Goal: Task Accomplishment & Management: Manage account settings

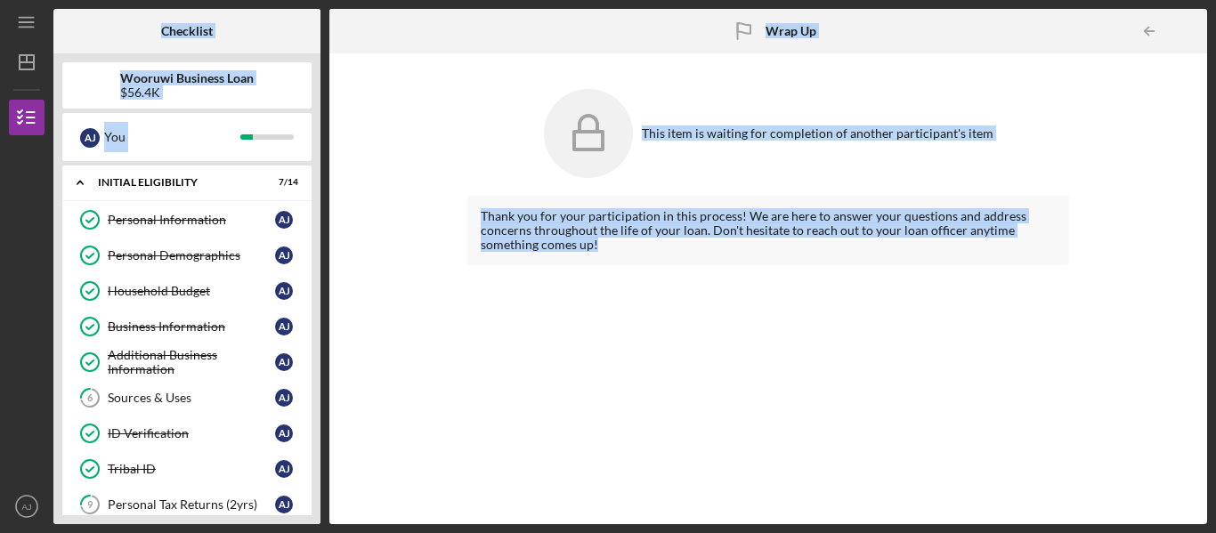
scroll to position [936, 0]
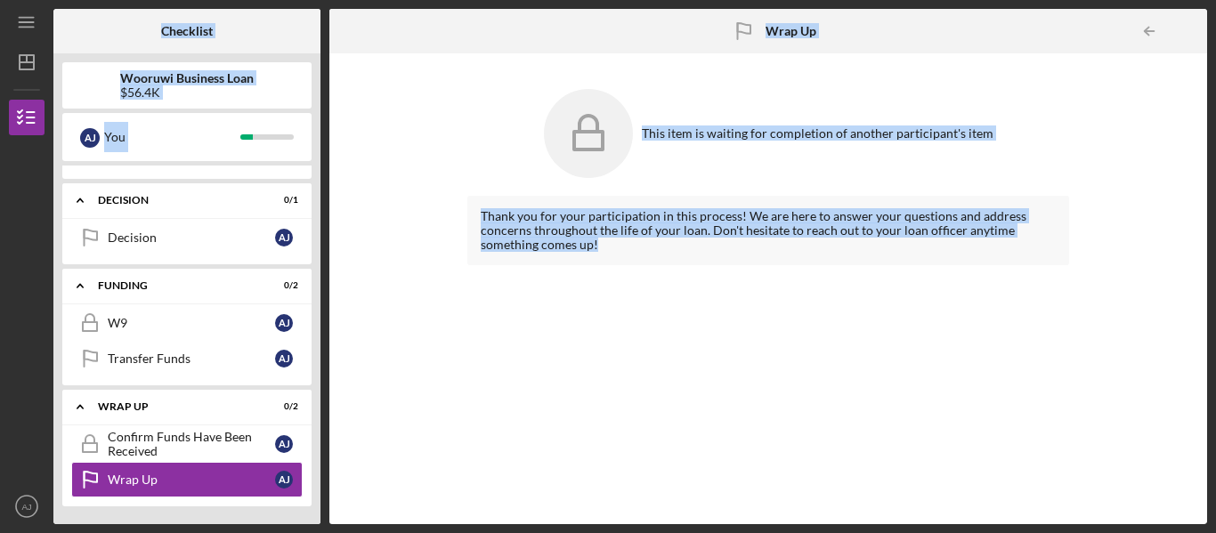
click at [378, 383] on div "This item is waiting for completion of another participant's item Thank you for…" at bounding box center [768, 288] width 860 height 453
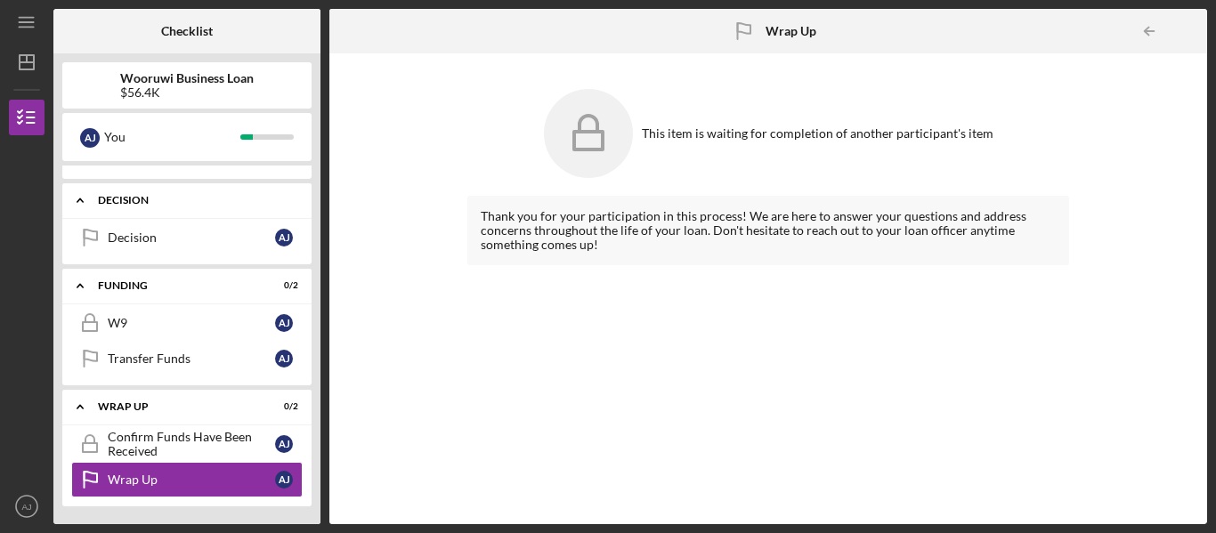
click at [162, 207] on div "Icon/Expander Decision 0 / 1" at bounding box center [186, 200] width 249 height 36
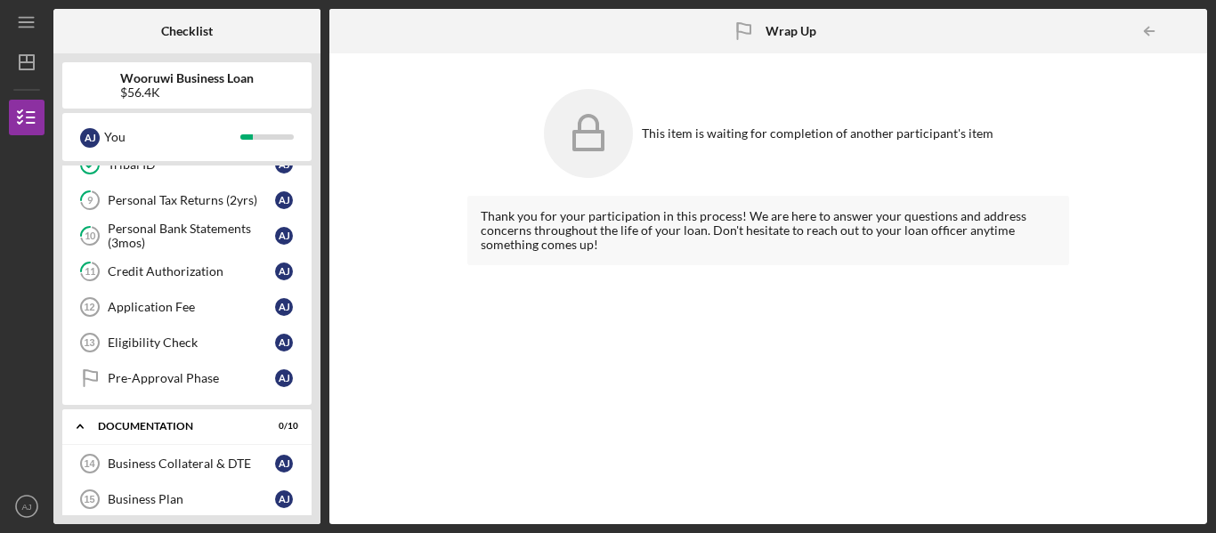
scroll to position [286, 0]
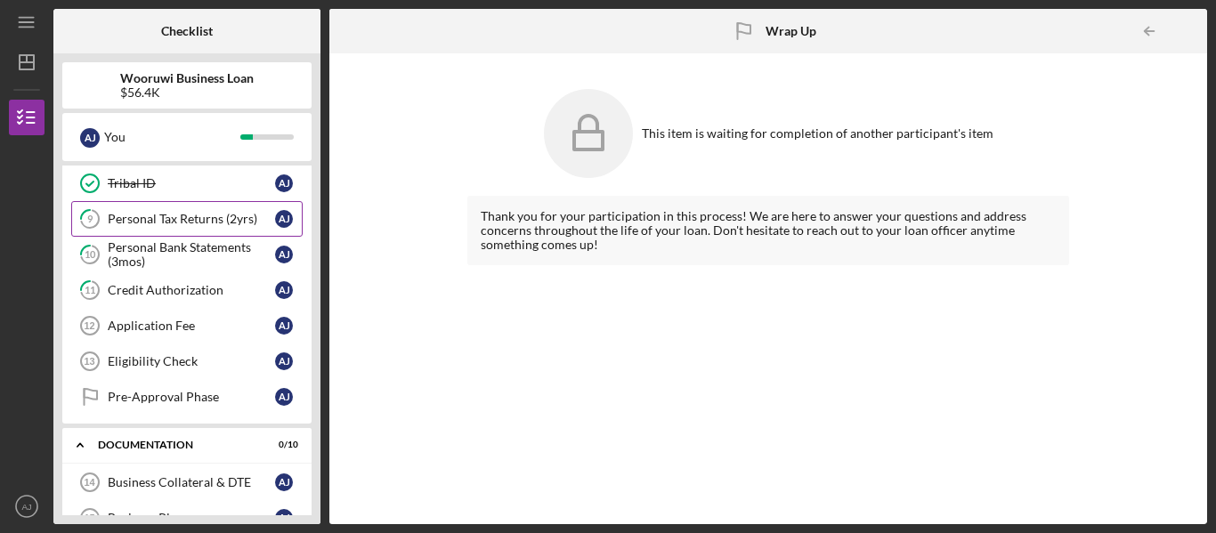
click at [190, 211] on link "9 Personal Tax Returns (2yrs) A J" at bounding box center [186, 219] width 231 height 36
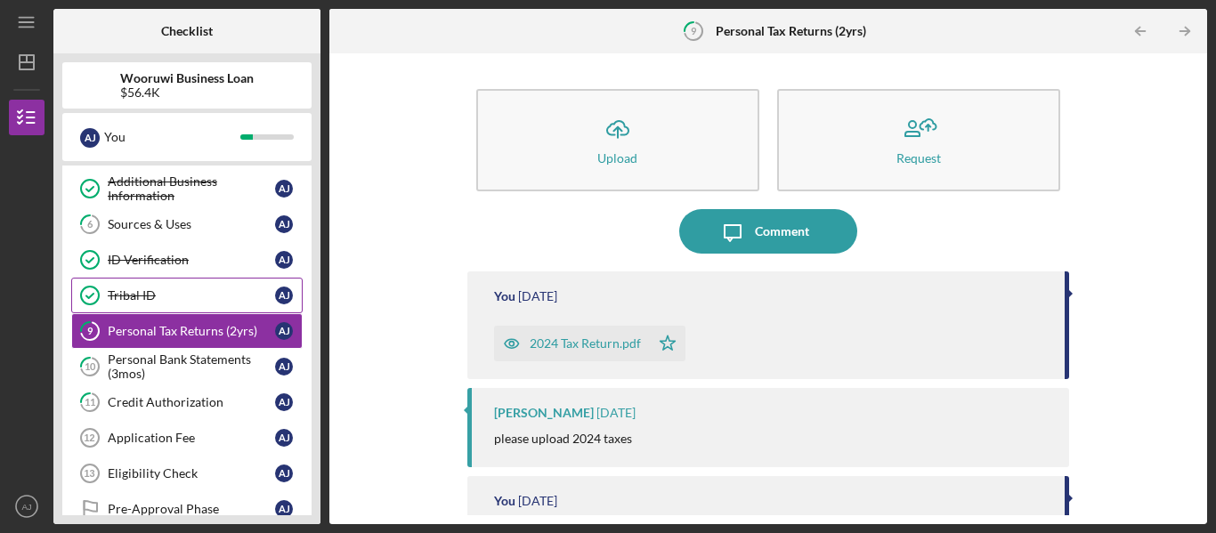
scroll to position [143, 0]
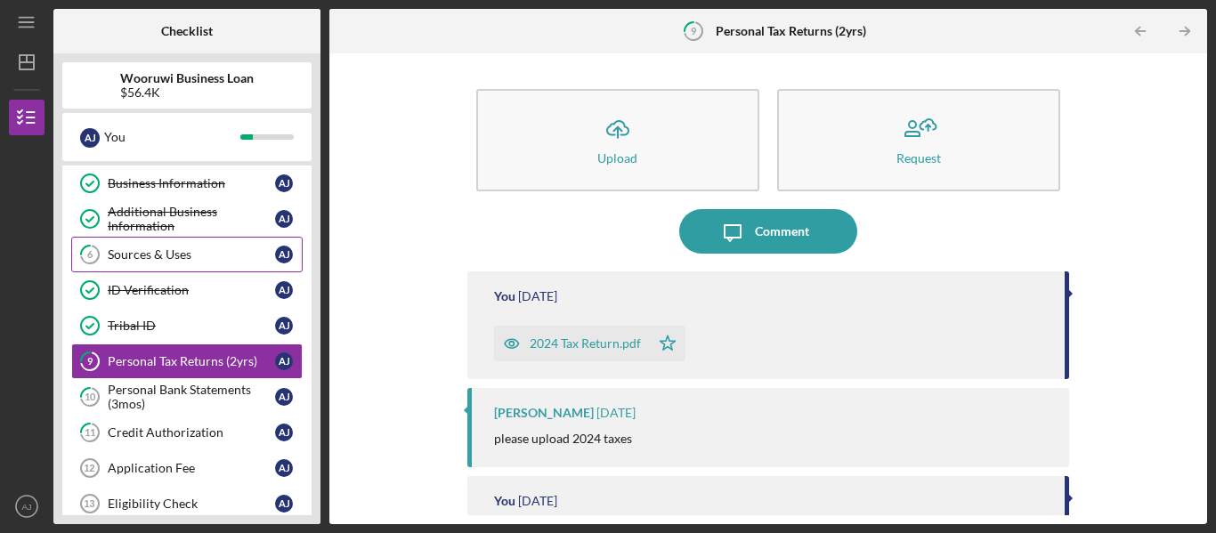
click at [196, 253] on div "Sources & Uses" at bounding box center [191, 254] width 167 height 14
